Goal: Task Accomplishment & Management: Use online tool/utility

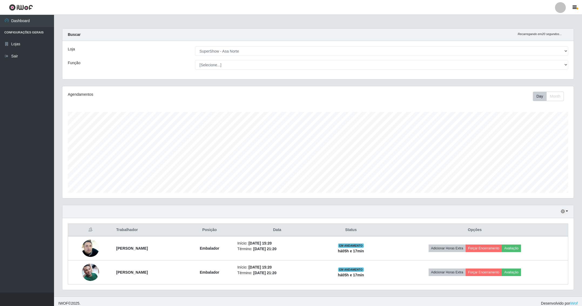
select select "71"
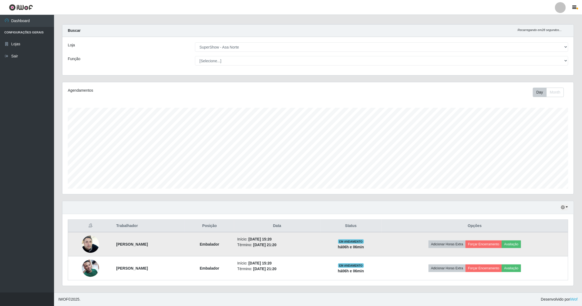
scroll to position [6, 0]
click at [484, 242] on button "Forçar Encerramento" at bounding box center [483, 245] width 36 height 8
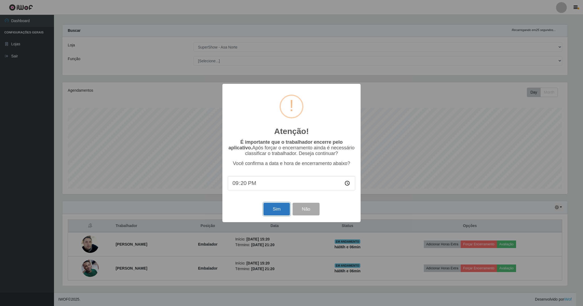
click at [276, 211] on button "Sim" at bounding box center [276, 209] width 26 height 13
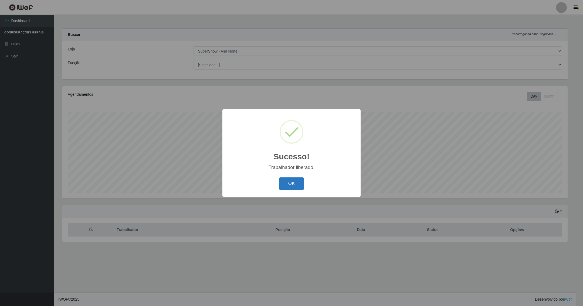
click at [292, 182] on button "OK" at bounding box center [291, 184] width 25 height 13
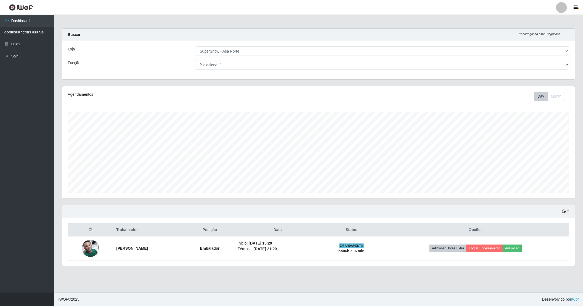
scroll to position [113, 512]
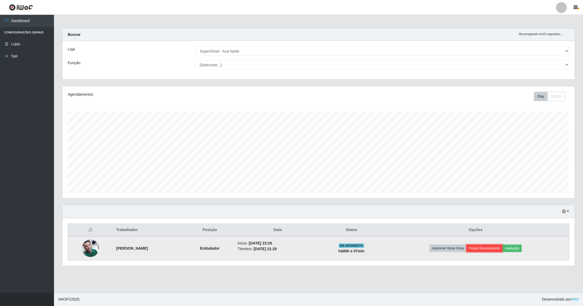
click at [484, 250] on button "Forçar Encerramento" at bounding box center [484, 249] width 36 height 8
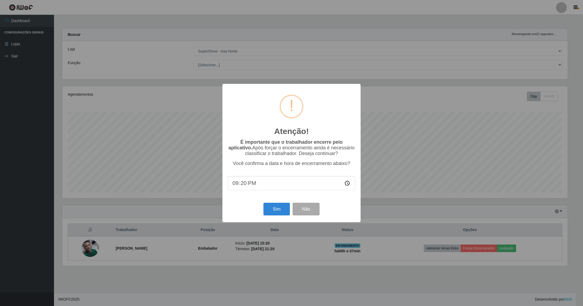
scroll to position [269795, 269403]
click at [274, 213] on button "Sim" at bounding box center [276, 209] width 26 height 13
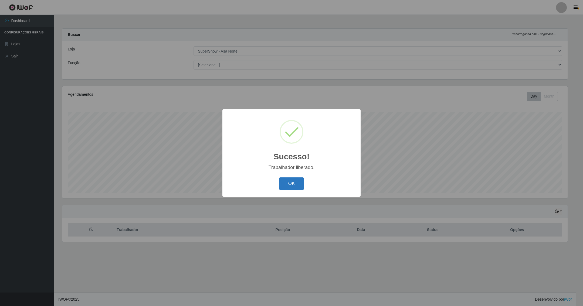
click at [300, 183] on button "OK" at bounding box center [291, 184] width 25 height 13
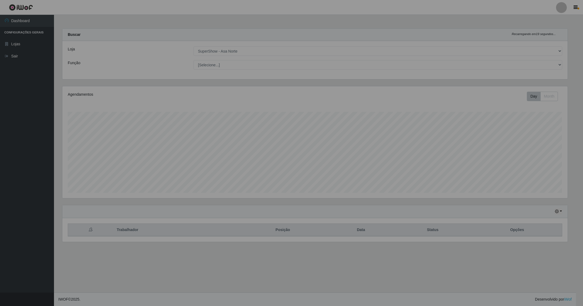
scroll to position [113, 512]
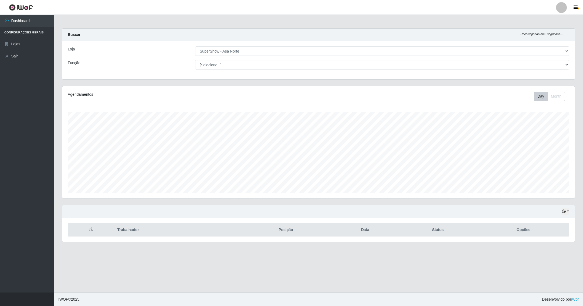
click at [336, 258] on main "Carregando... Buscar Recarregando em 5 segundos... [PERSON_NAME] [Selecione...]…" at bounding box center [318, 154] width 529 height 278
click at [252, 104] on div "Agendamentos Day Month 11/07 Agendamentos 16.63" at bounding box center [318, 142] width 512 height 112
